Goal: Transaction & Acquisition: Purchase product/service

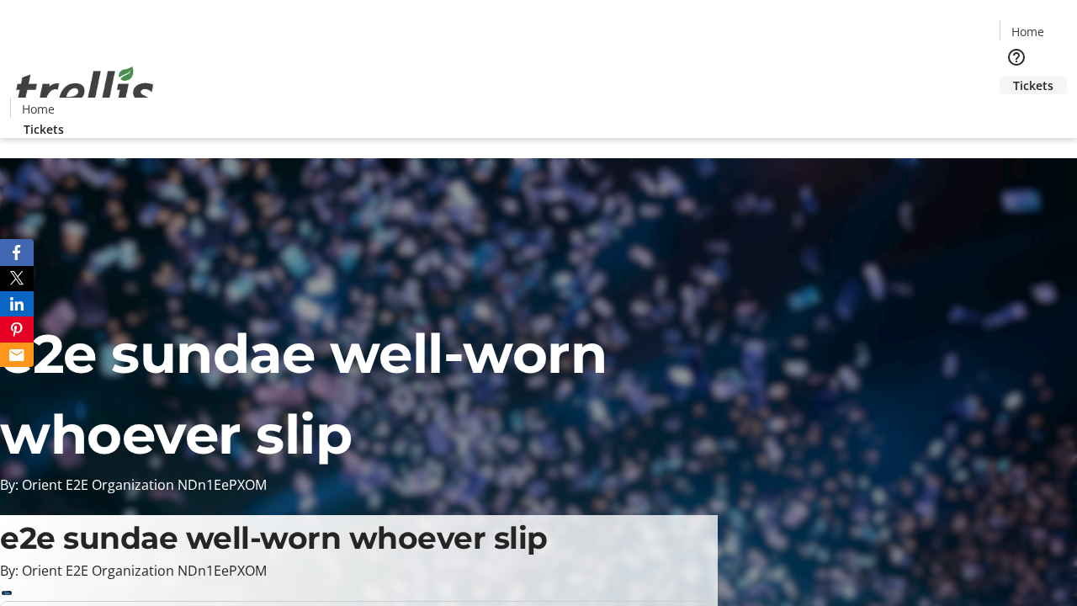
click at [1013, 77] on span "Tickets" at bounding box center [1033, 86] width 40 height 18
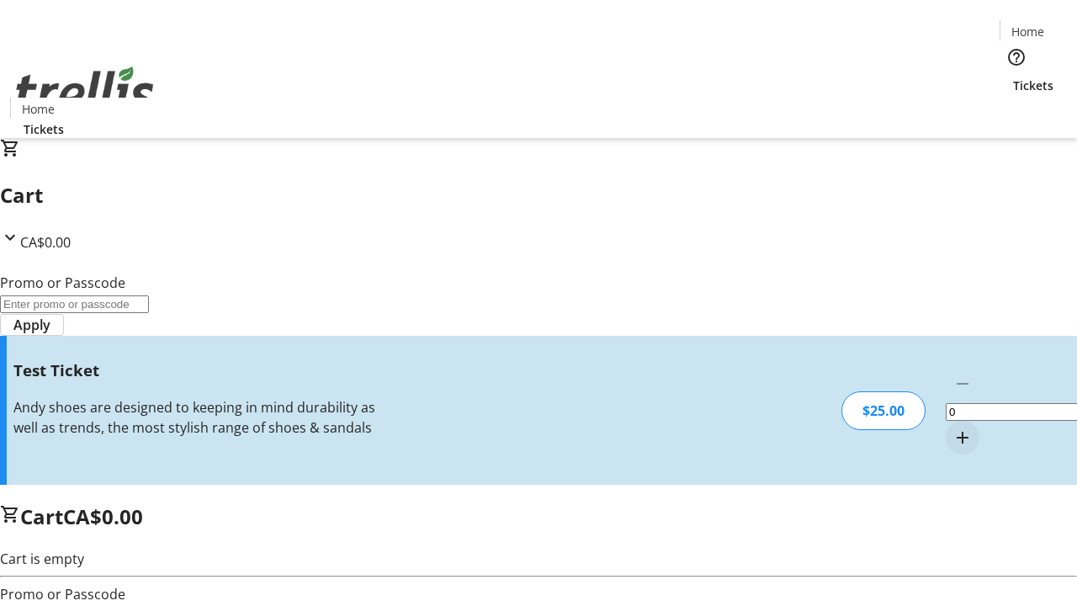
click at [953, 427] on mat-icon "Increment by one" at bounding box center [963, 437] width 20 height 20
type input "1"
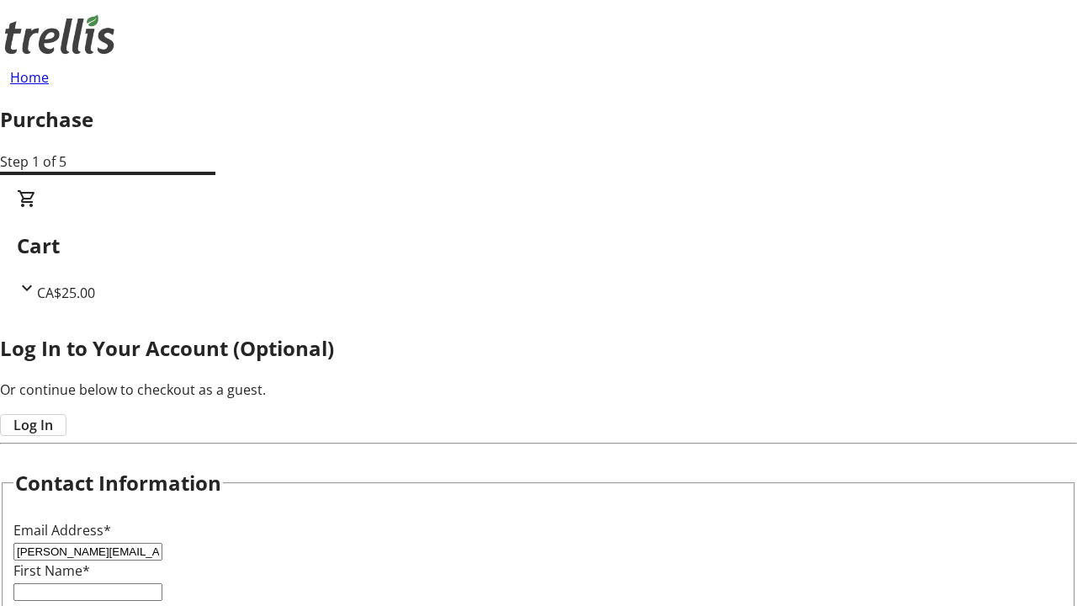
type input "[PERSON_NAME][EMAIL_ADDRESS][DOMAIN_NAME]"
type input "[PERSON_NAME]"
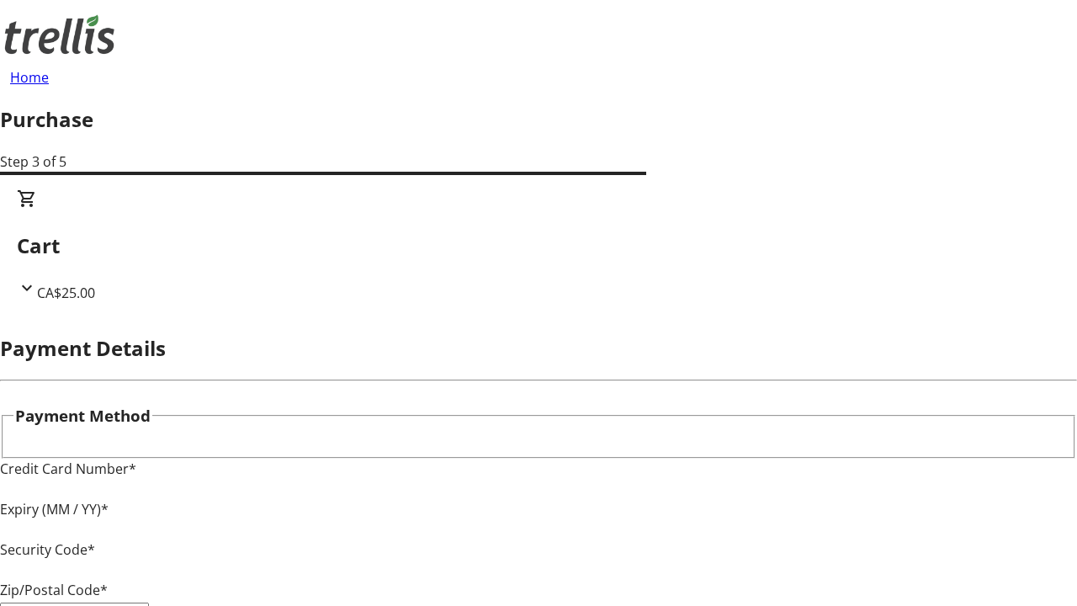
type input "V1Y 0C2"
